Goal: Communication & Community: Connect with others

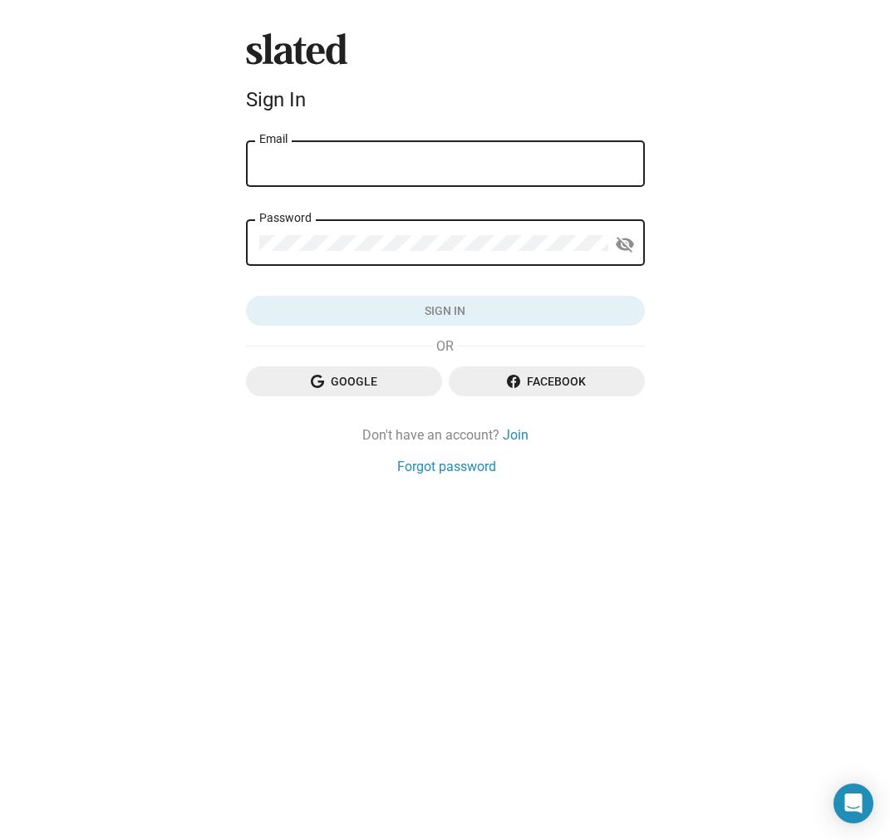
type input "[PERSON_NAME][EMAIL_ADDRESS][PERSON_NAME][DOMAIN_NAME]"
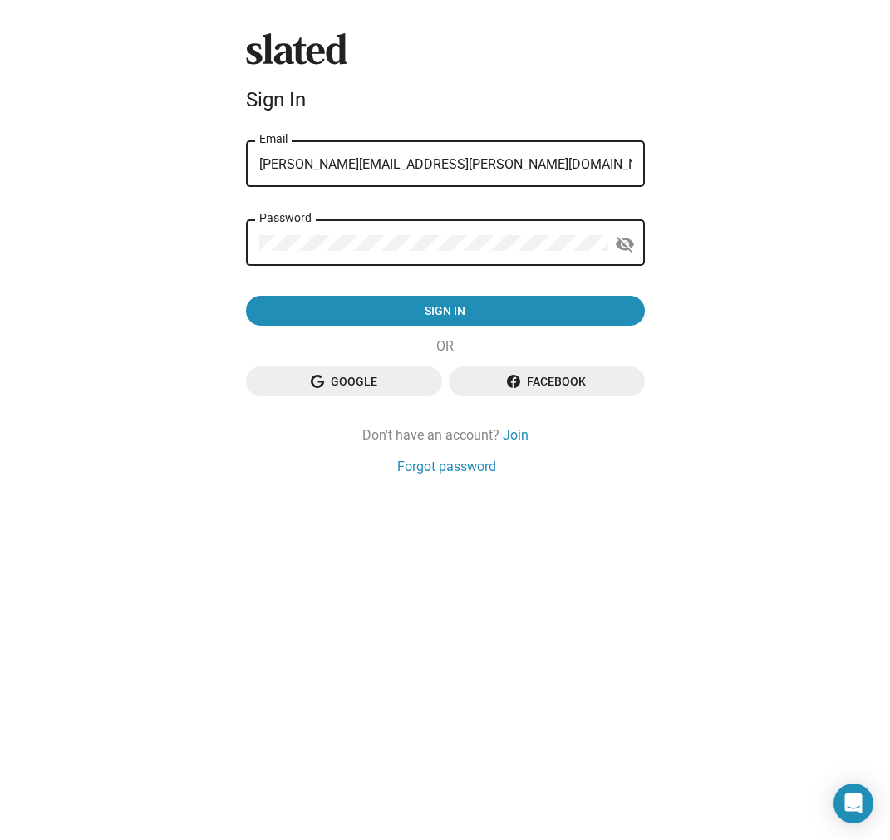
click at [445, 312] on button "Sign in" at bounding box center [445, 311] width 399 height 30
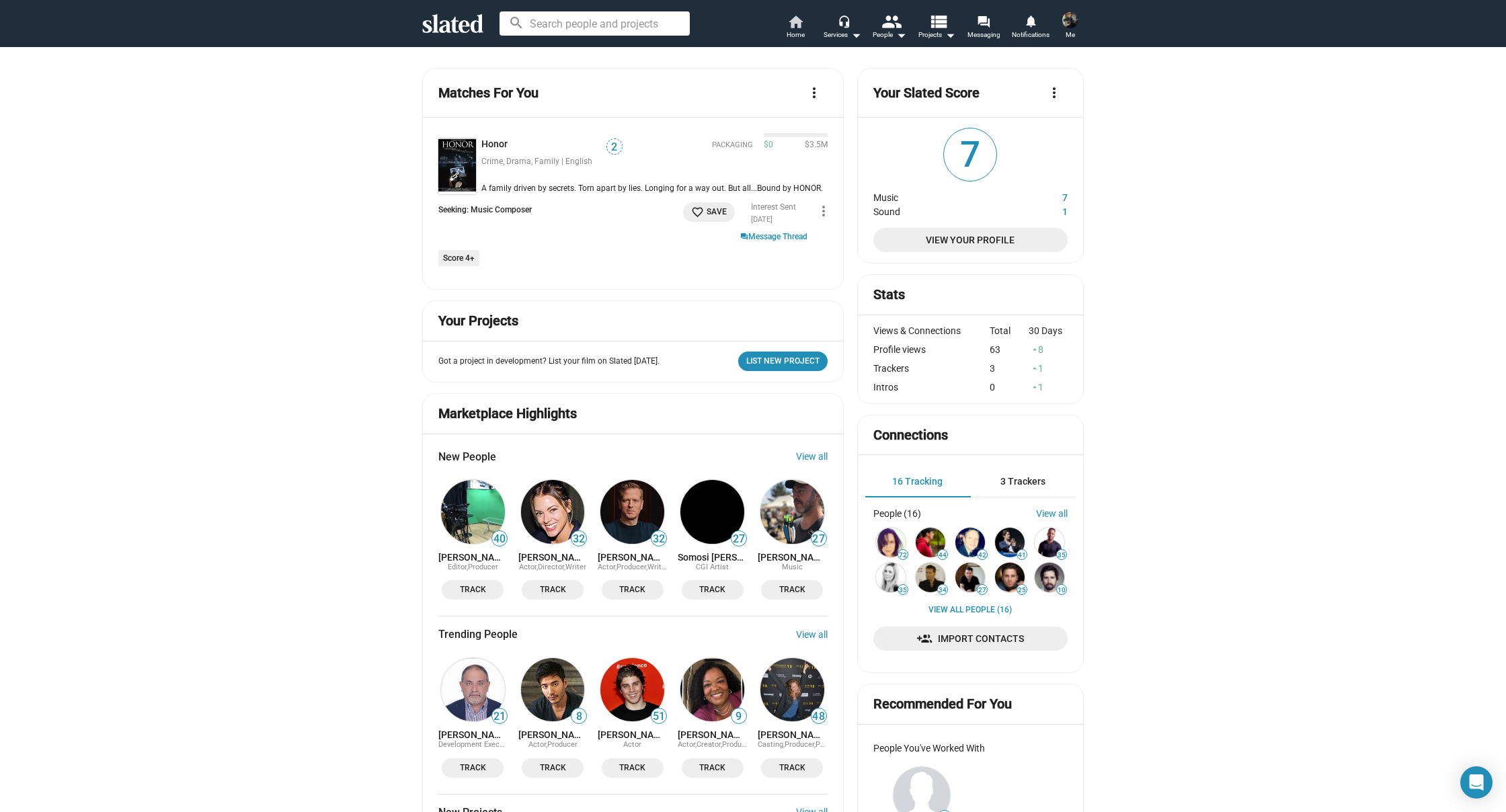
click at [719, 32] on span "Home" at bounding box center [795, 35] width 18 height 16
click at [469, 165] on img at bounding box center [457, 166] width 38 height 56
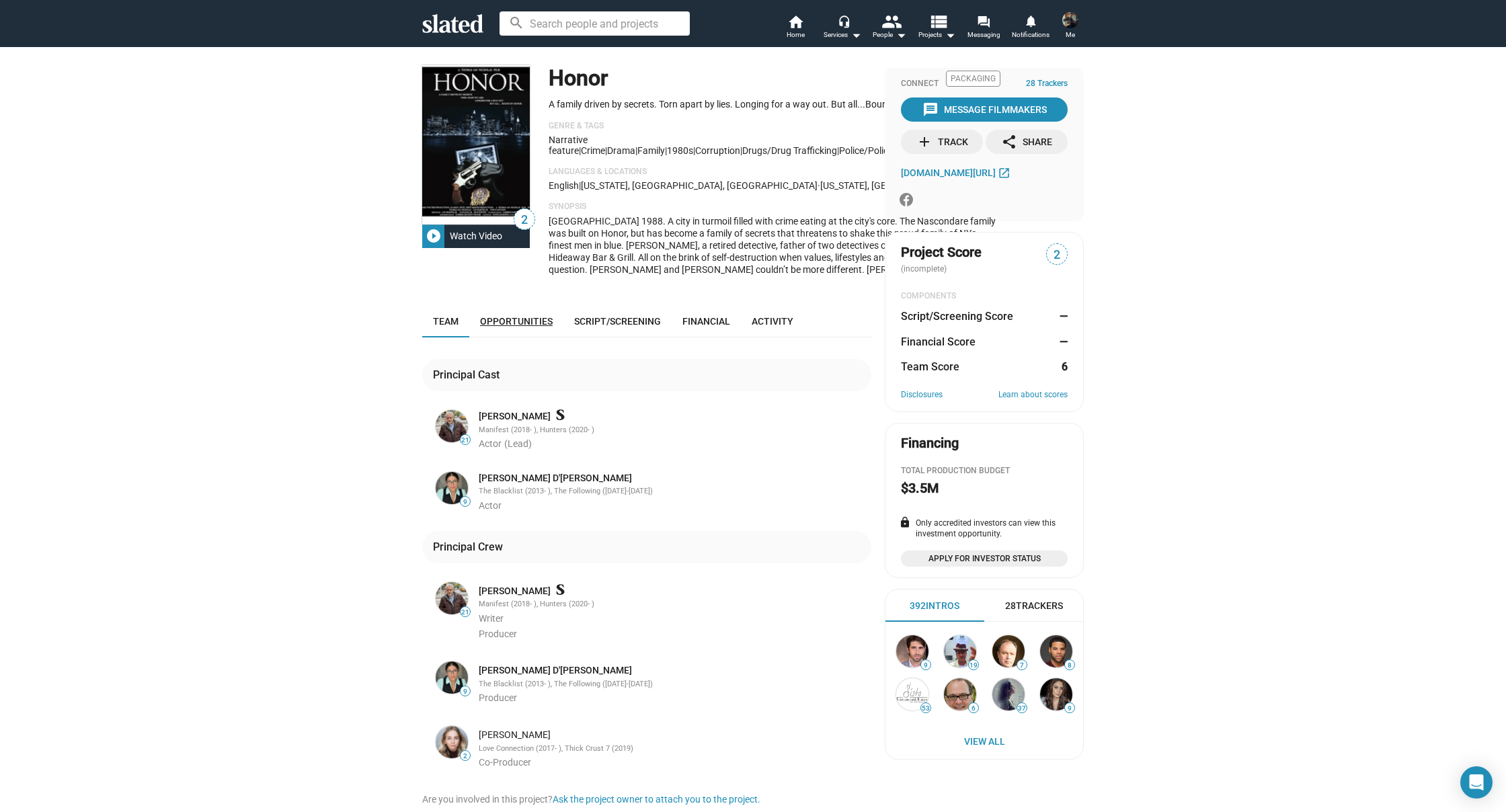
click at [523, 327] on span "Opportunities" at bounding box center [516, 321] width 73 height 11
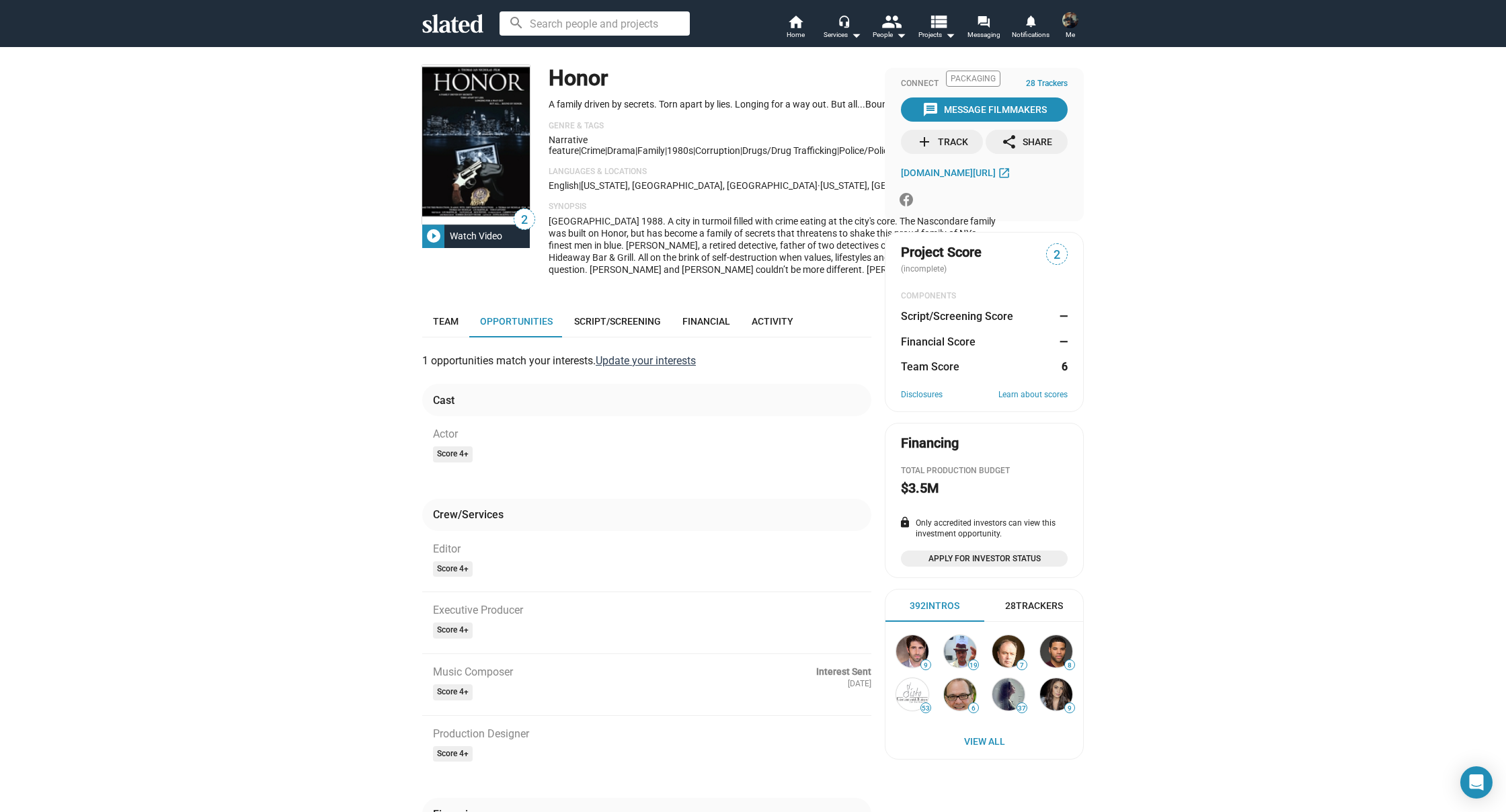
scroll to position [2, 0]
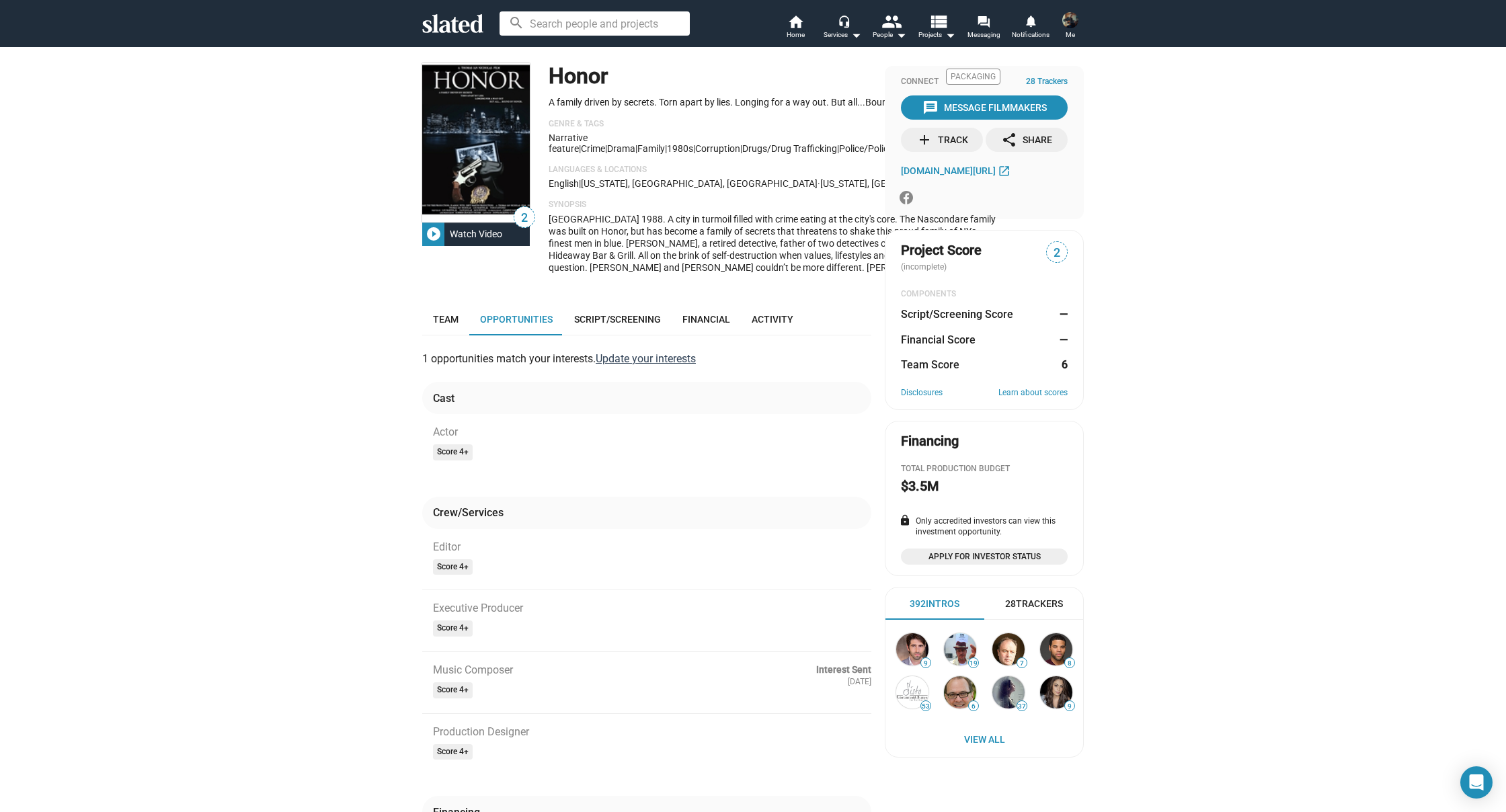
click at [624, 365] on link "Update your interests" at bounding box center [646, 358] width 100 height 13
click at [719, 113] on div "message Message Filmmakers" at bounding box center [985, 108] width 125 height 24
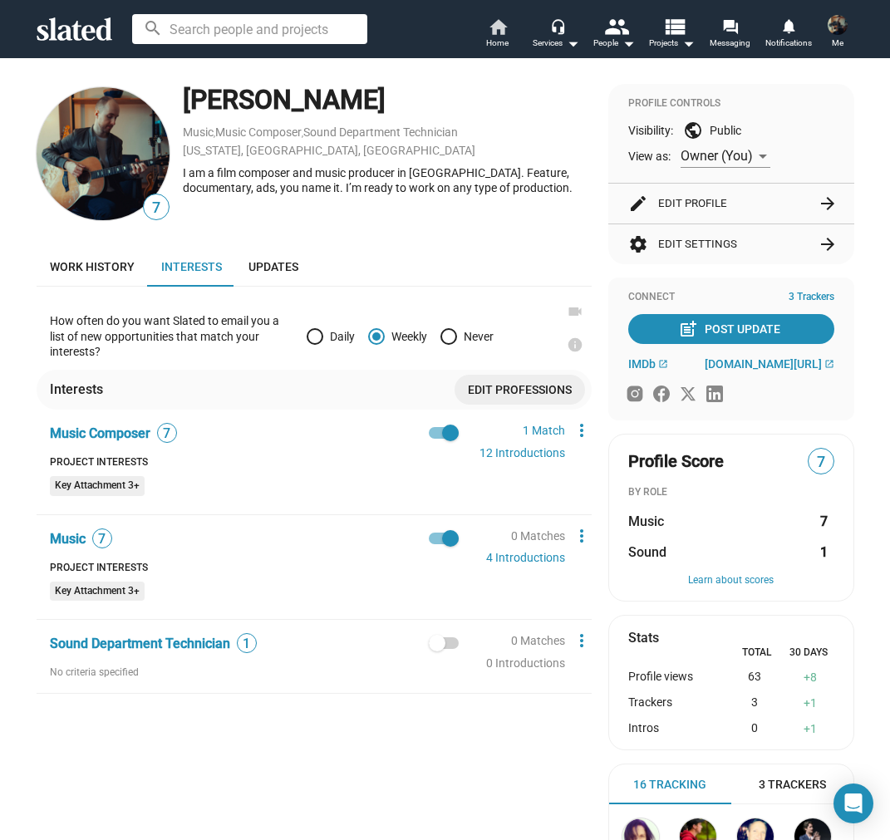
click at [500, 42] on span "Home" at bounding box center [497, 43] width 22 height 20
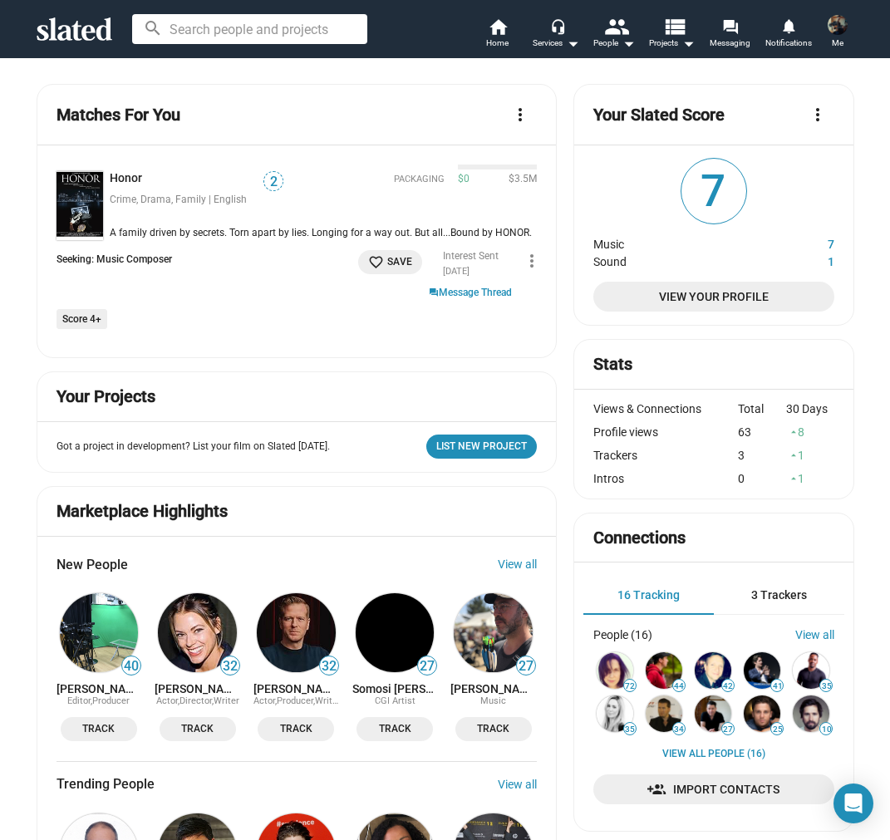
click at [90, 192] on img at bounding box center [80, 205] width 47 height 69
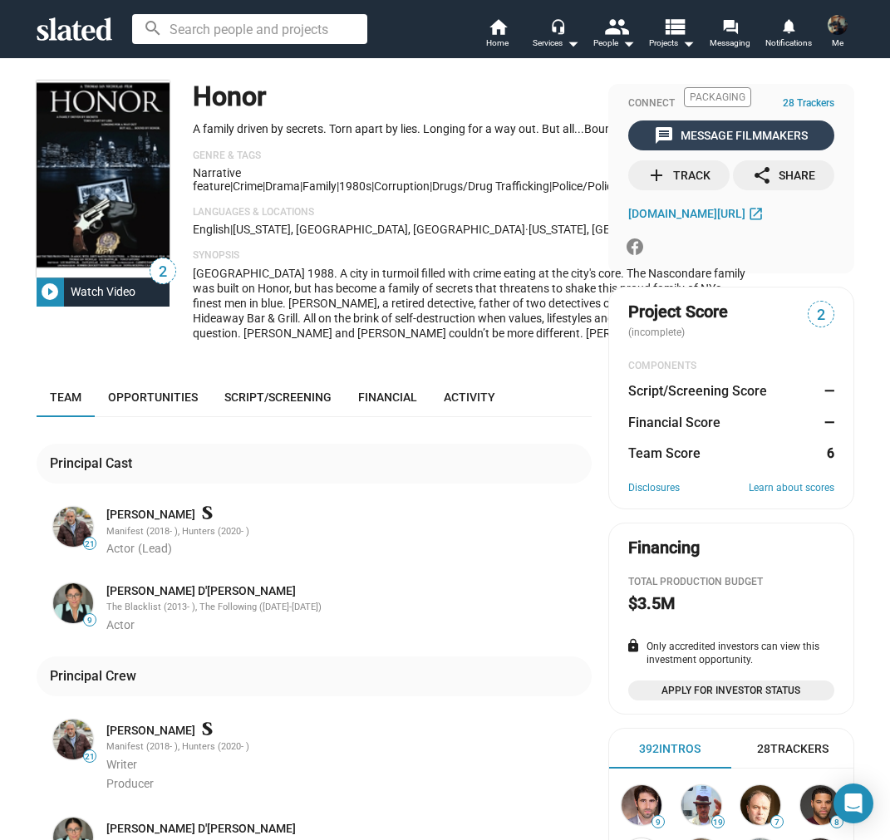
click at [780, 129] on div "message Message Filmmakers" at bounding box center [731, 135] width 154 height 30
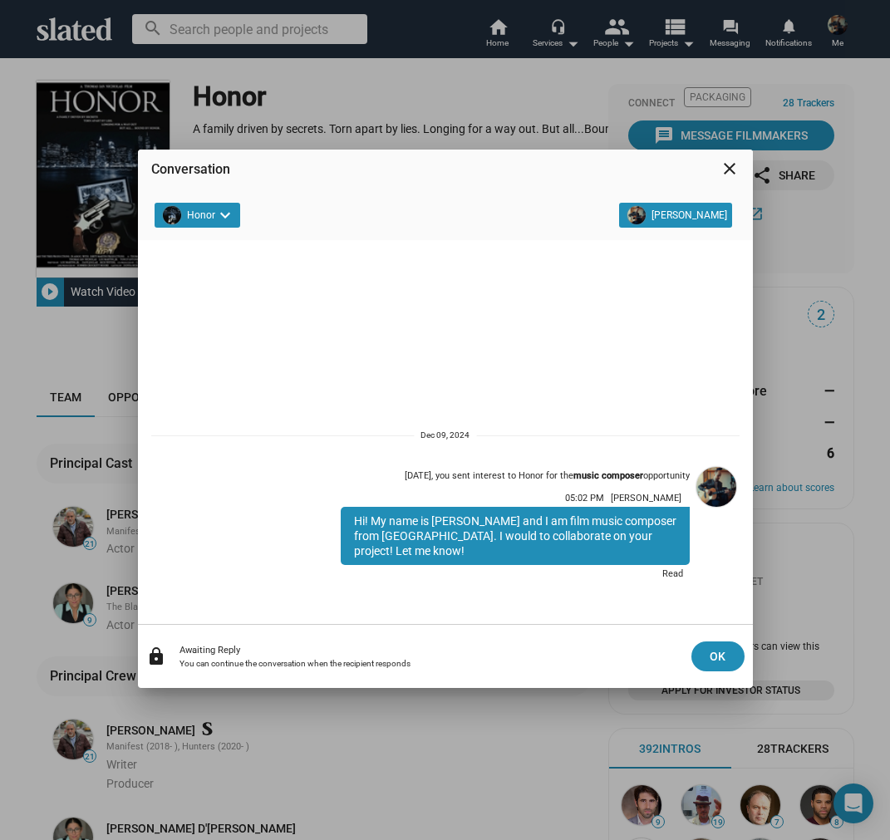
click at [733, 169] on mat-icon "close" at bounding box center [730, 169] width 20 height 20
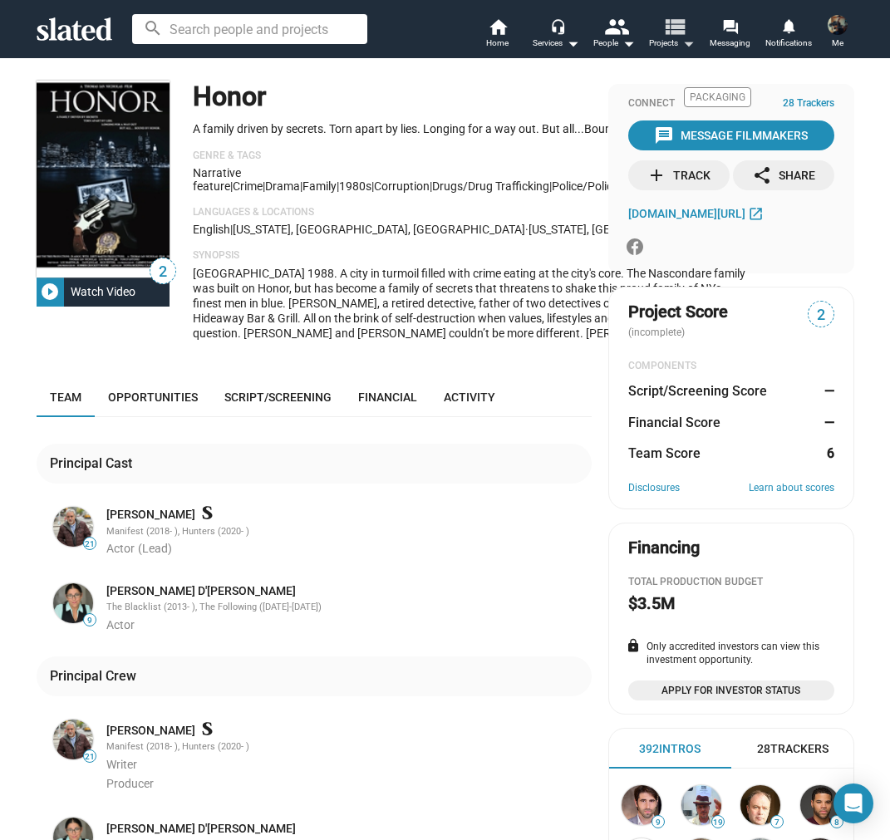
click at [683, 37] on mat-icon "view_list" at bounding box center [673, 26] width 24 height 24
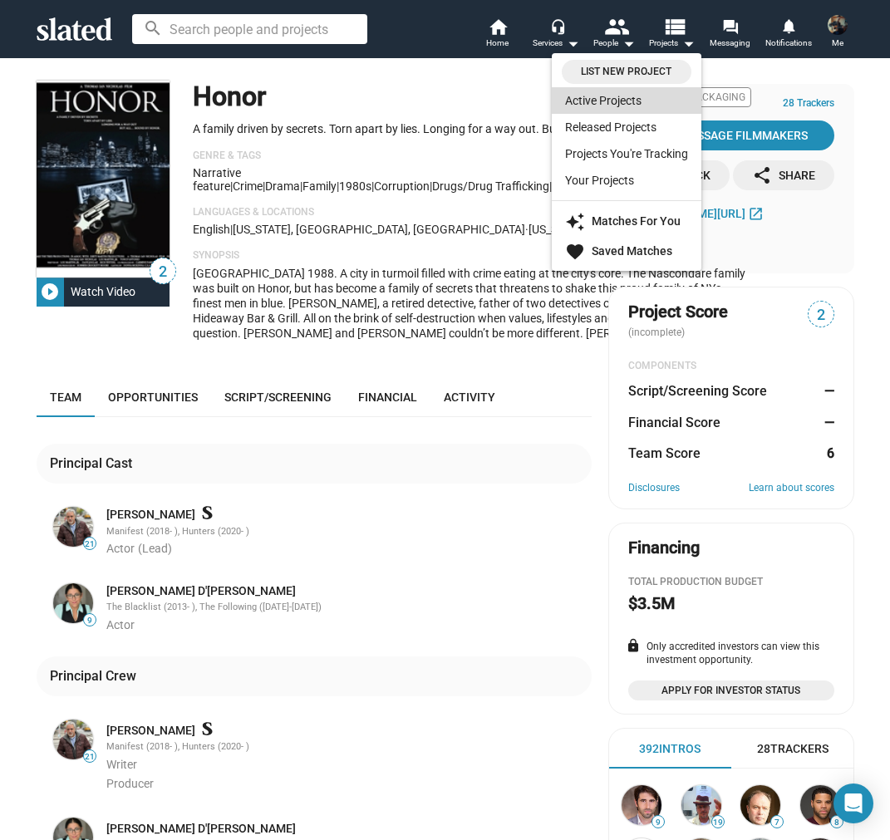
click at [607, 100] on link "Active Projects" at bounding box center [627, 100] width 150 height 27
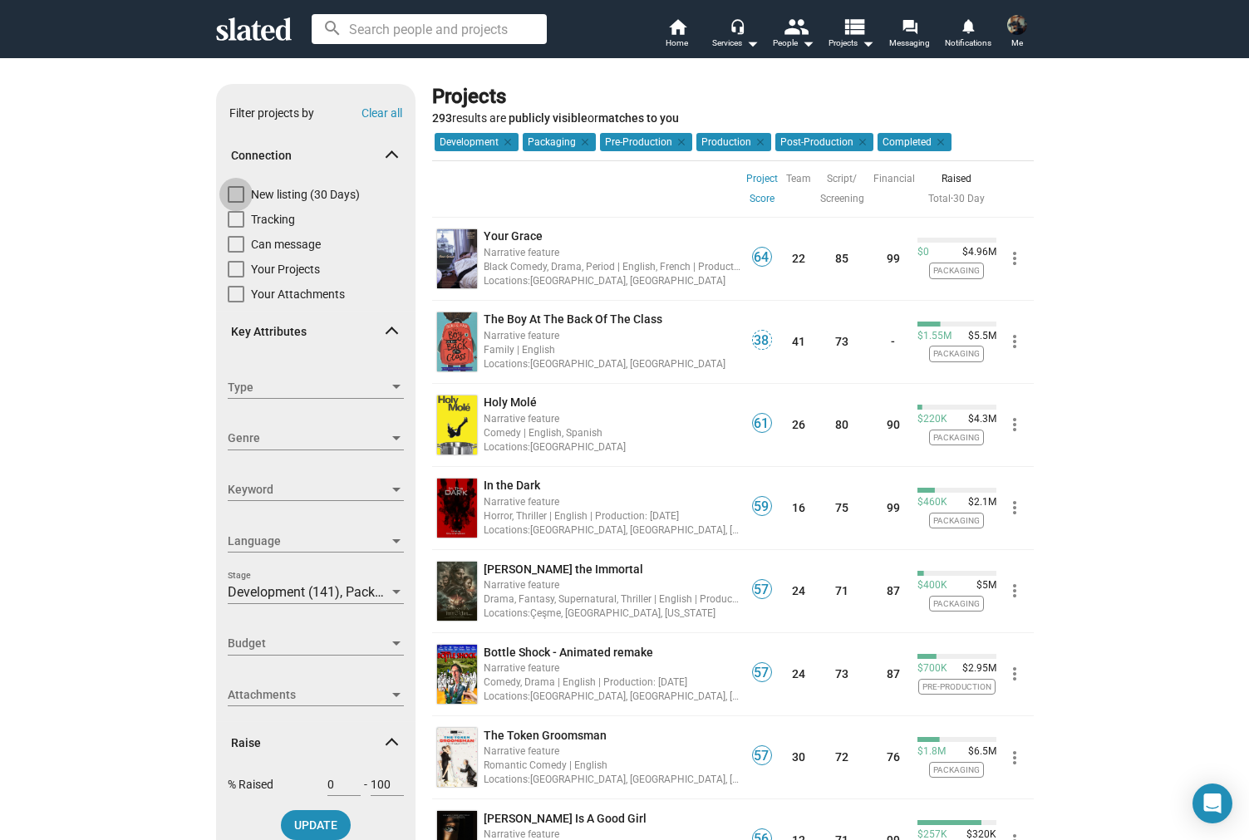
click at [230, 191] on span at bounding box center [236, 194] width 17 height 17
click at [235, 203] on input "New listing (30 Days)" at bounding box center [235, 203] width 1 height 1
checkbox input "true"
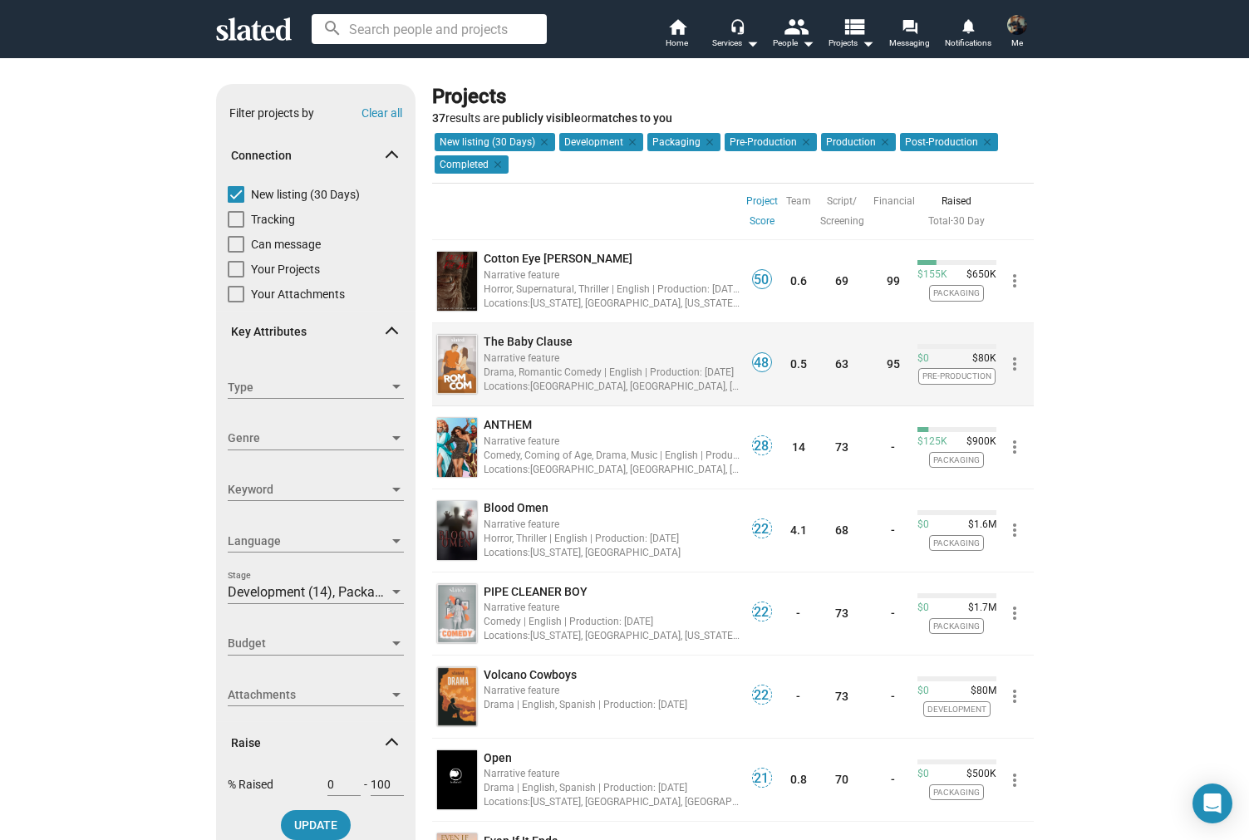
click at [456, 364] on img at bounding box center [457, 364] width 40 height 59
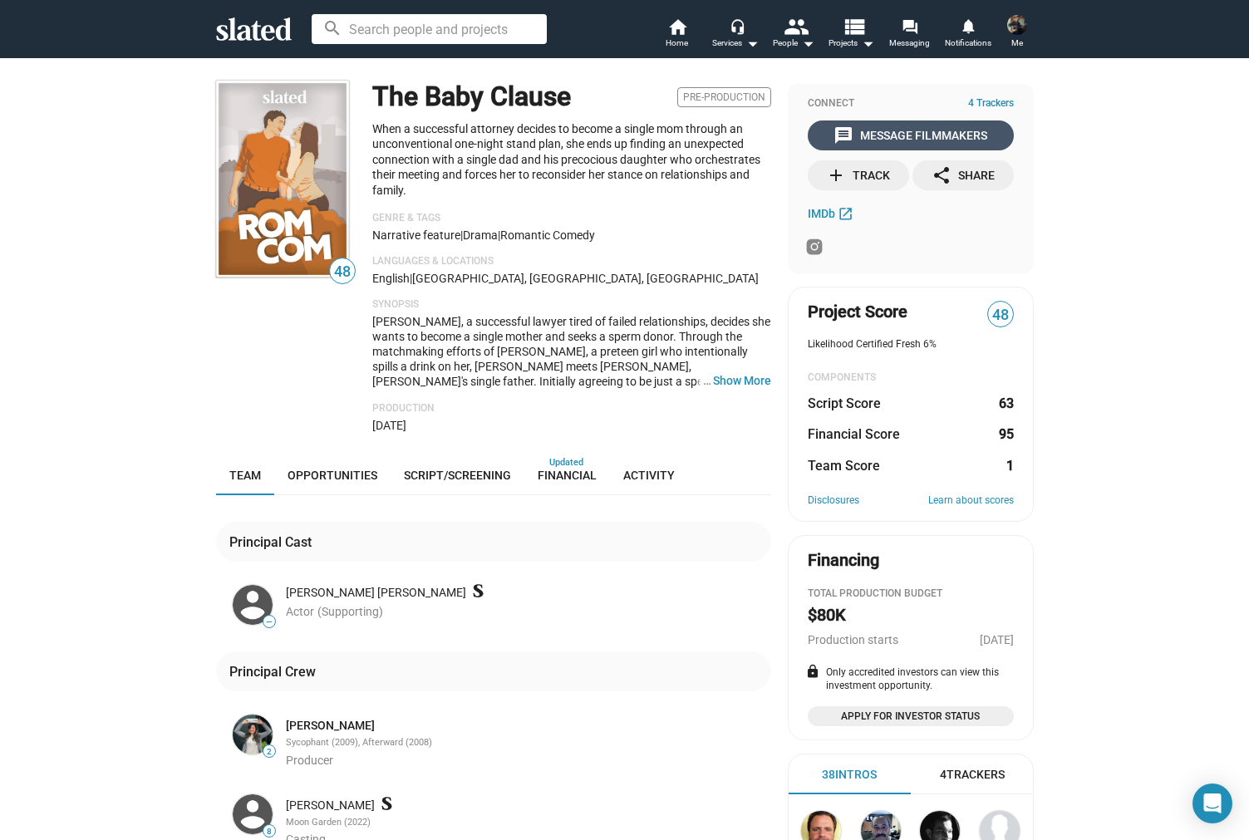
click at [889, 136] on div "message Message Filmmakers" at bounding box center [910, 135] width 154 height 30
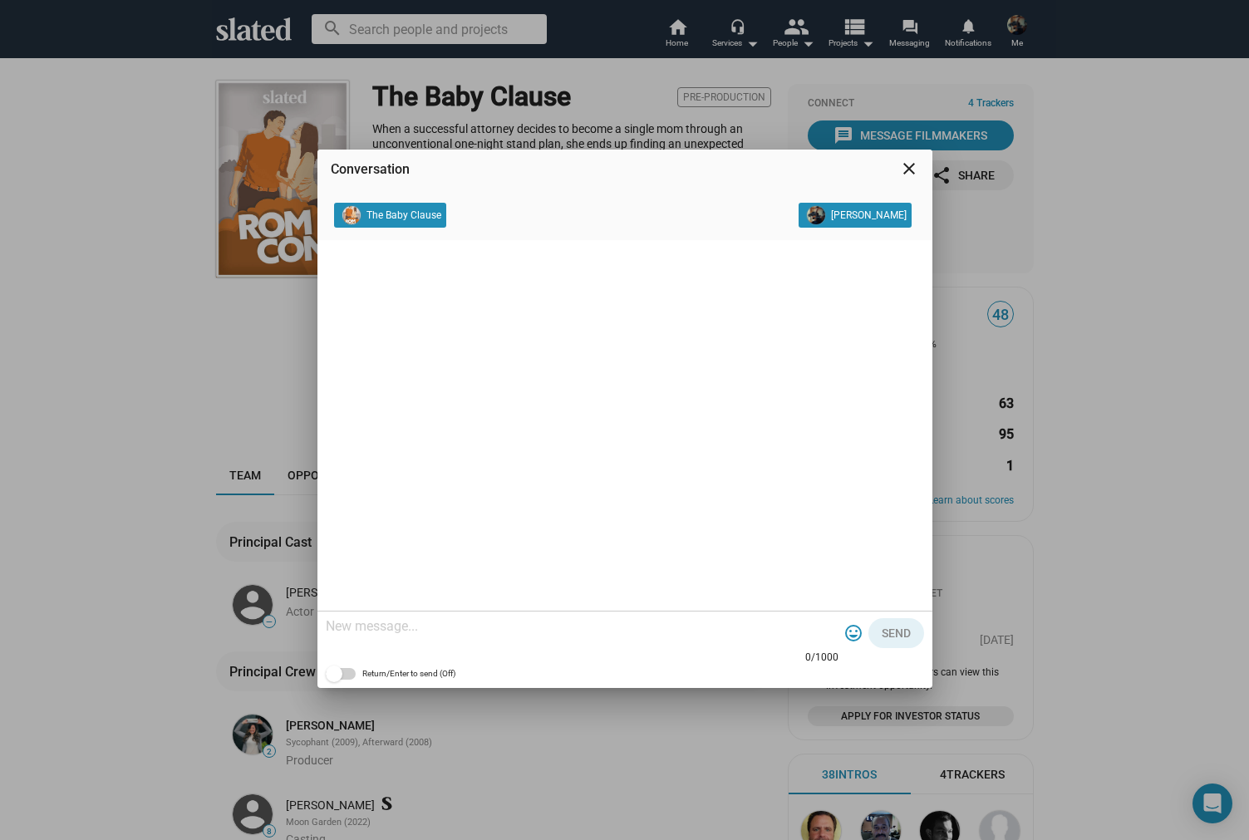
click at [889, 168] on mat-icon "close" at bounding box center [909, 169] width 20 height 20
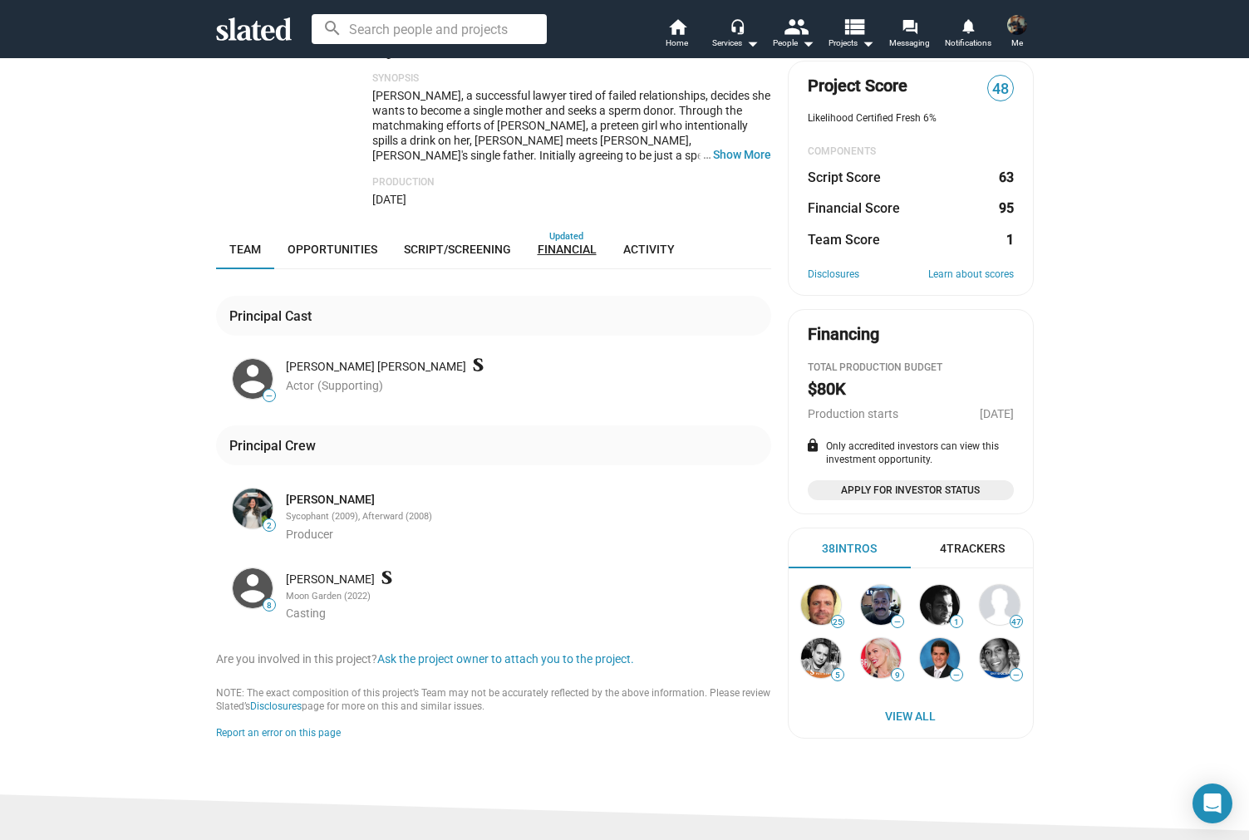
scroll to position [236, 0]
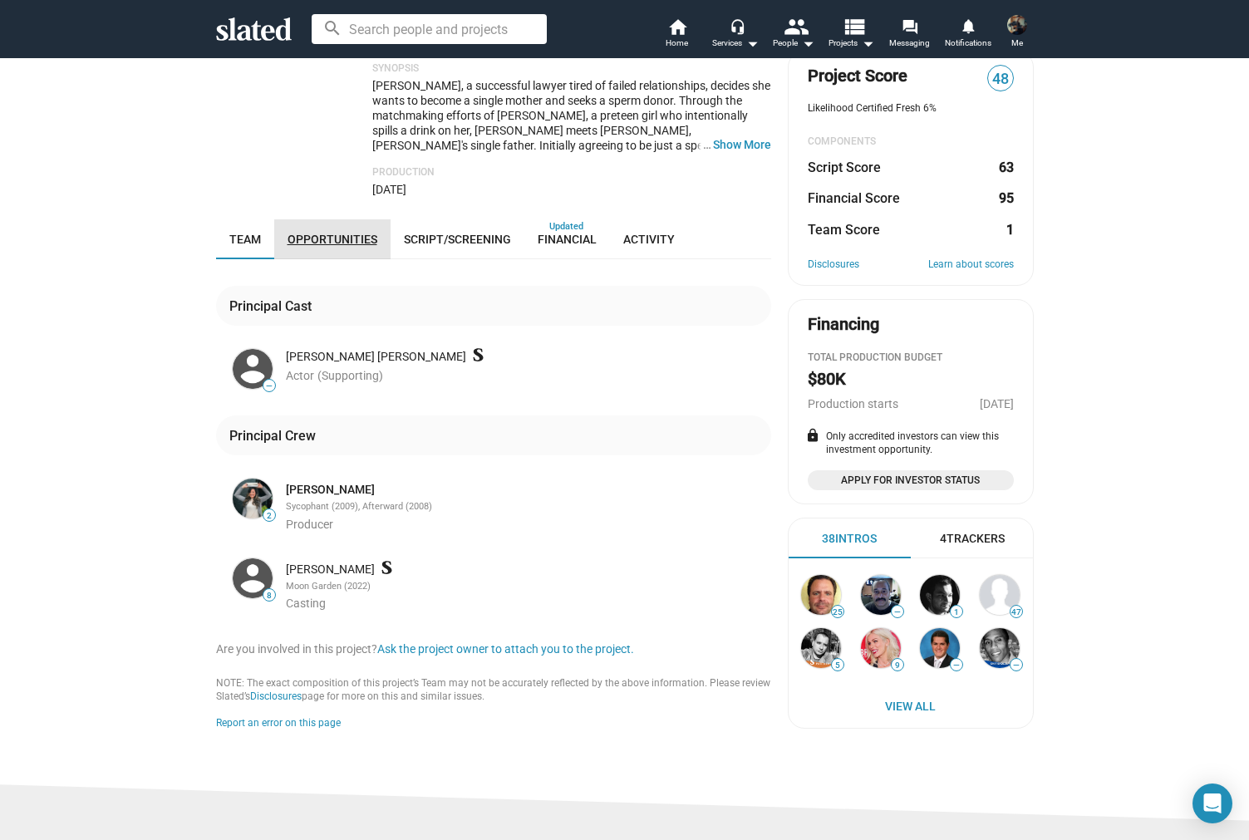
click at [332, 233] on span "Opportunities" at bounding box center [332, 239] width 90 height 13
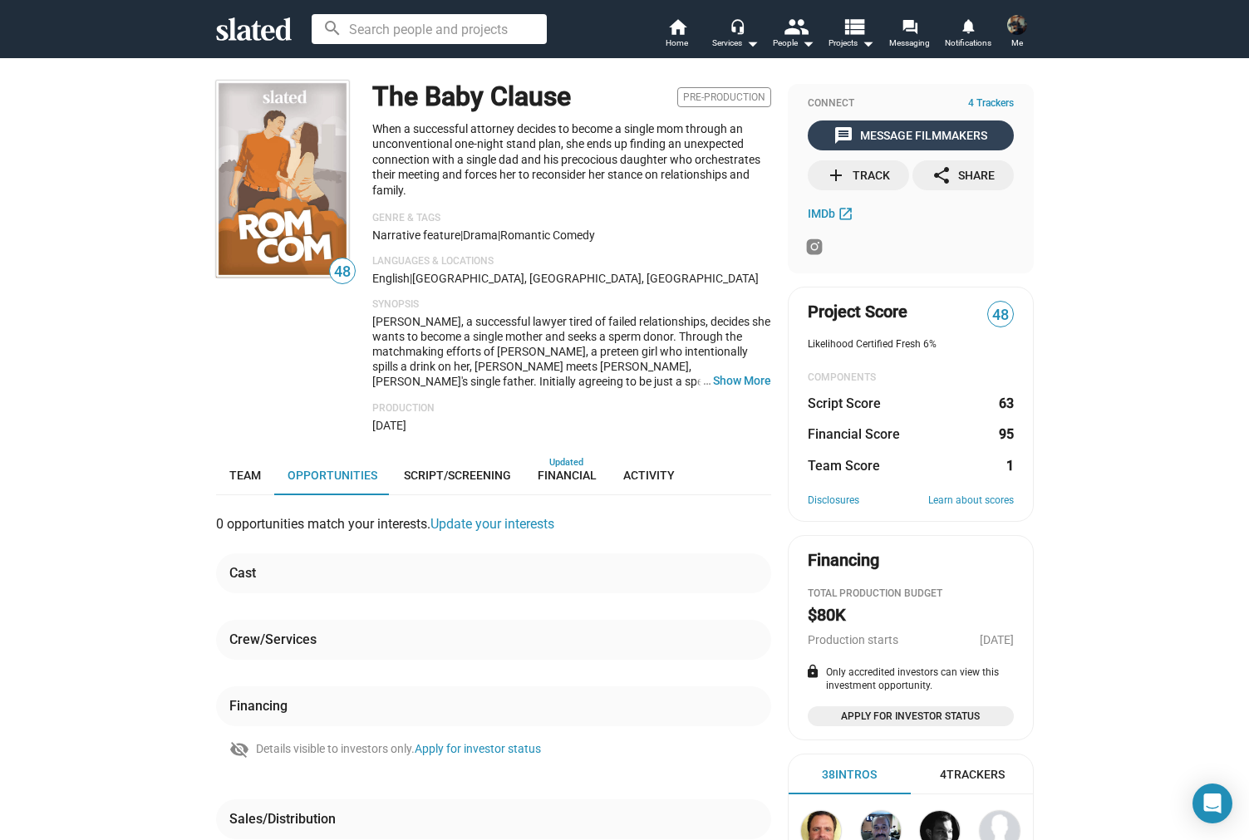
click at [849, 144] on mat-icon "message" at bounding box center [843, 135] width 20 height 20
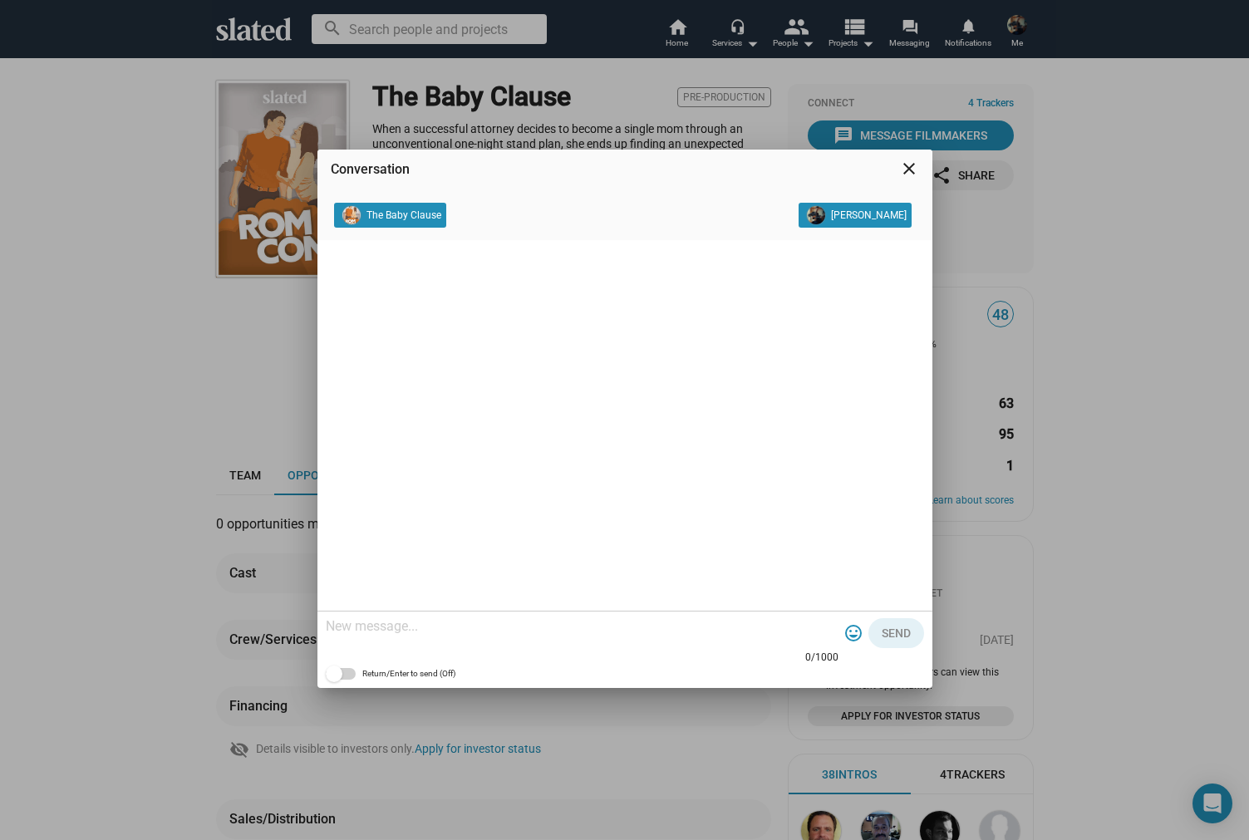
click at [450, 632] on textarea at bounding box center [582, 626] width 513 height 17
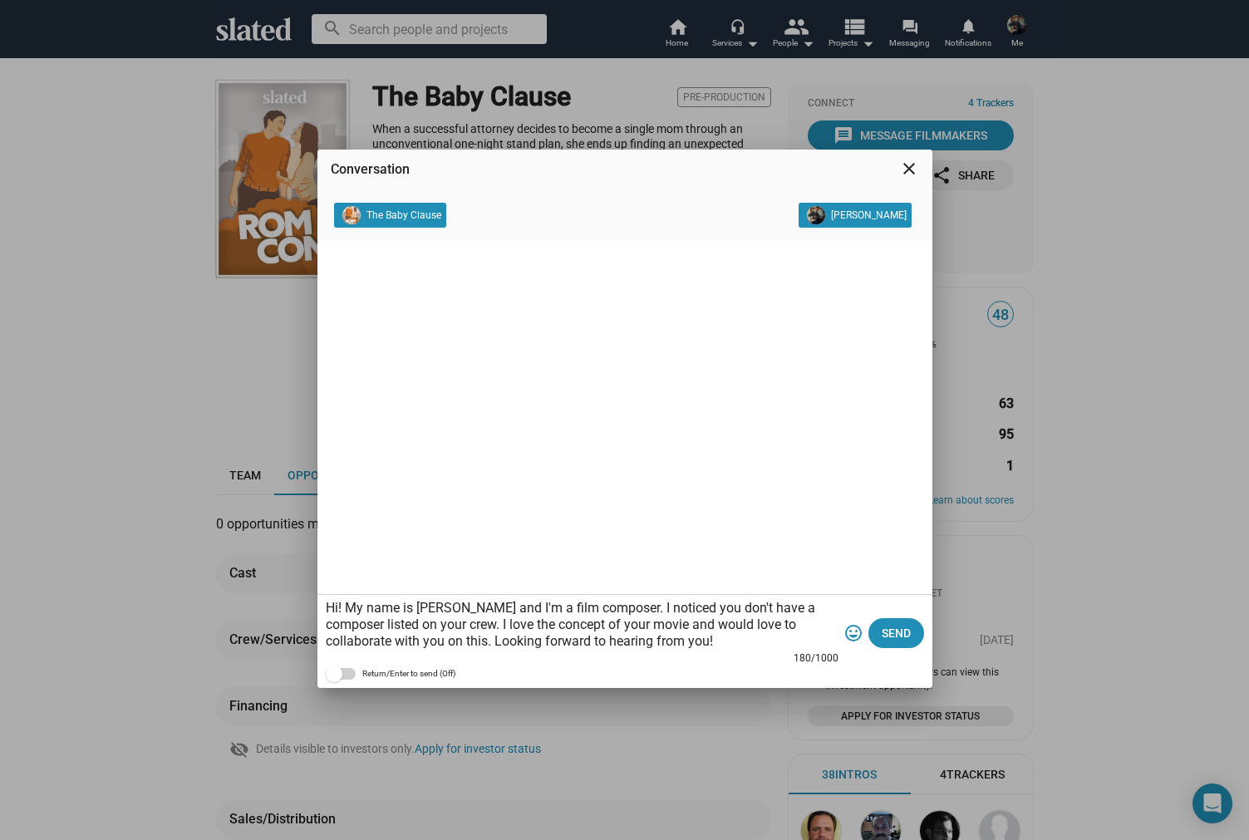
scroll to position [0, -1]
click at [399, 642] on textarea "Hi! My name is William and I'm a film composer. I noticed you don't have a comp…" at bounding box center [582, 625] width 513 height 50
type textarea "Hi! My name is William and I'm a film composer. I noticed you don't have a comp…"
click at [889, 630] on span "Send" at bounding box center [896, 633] width 29 height 30
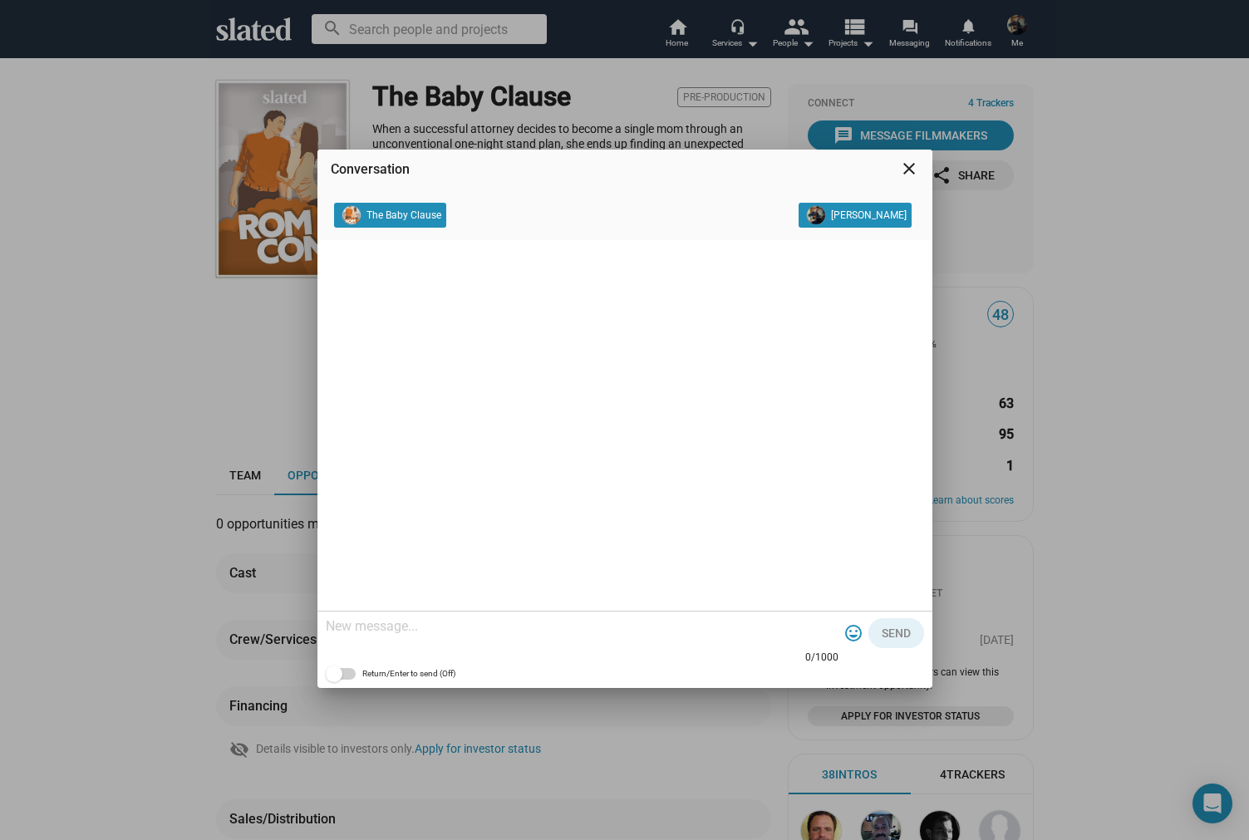
click at [889, 168] on mat-icon "close" at bounding box center [909, 169] width 20 height 20
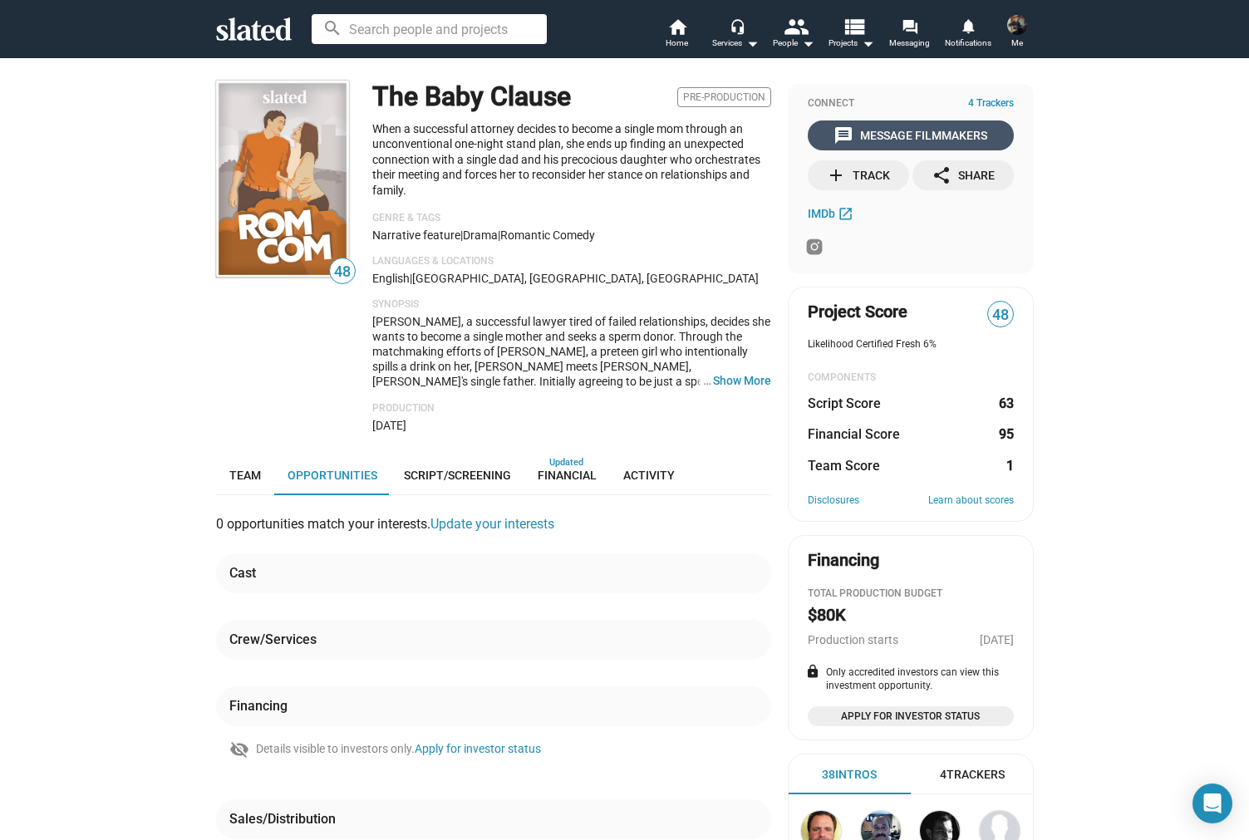
click at [889, 134] on div "message Message Filmmakers" at bounding box center [910, 135] width 154 height 30
click at [848, 135] on mat-icon "message" at bounding box center [843, 135] width 20 height 20
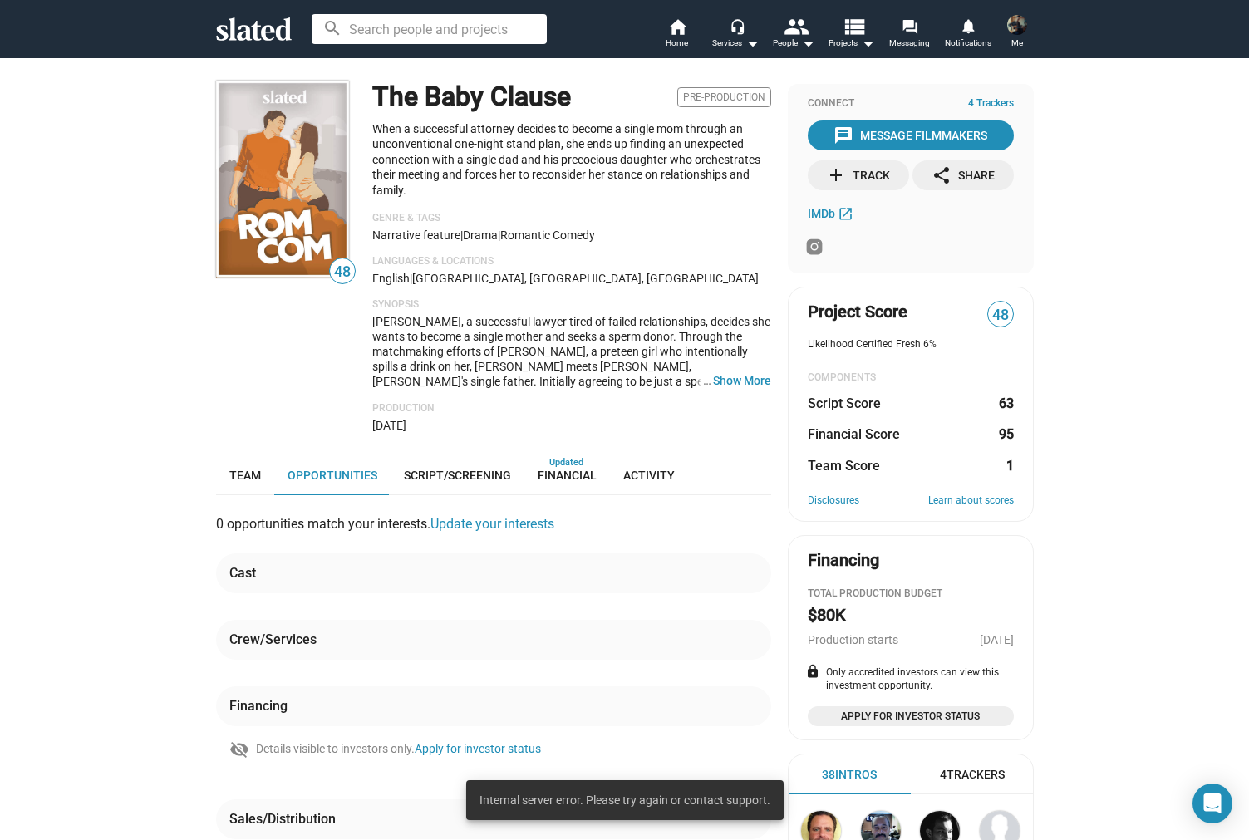
click at [677, 241] on div "The Baby Clause Pre-Production When a successful attorney decides to become a s…" at bounding box center [571, 256] width 399 height 351
